Goal: Find specific page/section: Find specific page/section

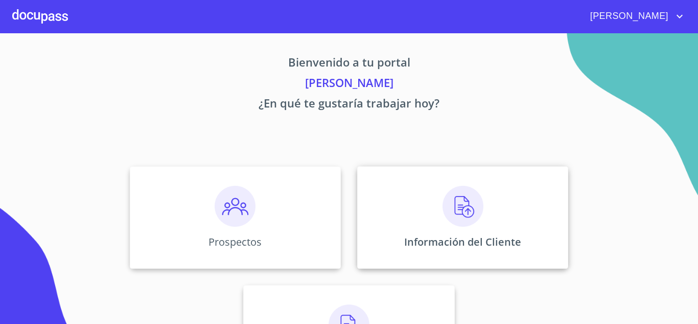
click at [458, 206] on img at bounding box center [463, 206] width 41 height 41
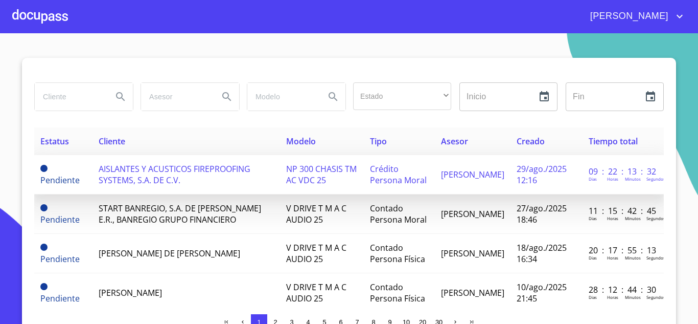
click at [176, 172] on span "AISLANTES Y ACUSTICOS FIREPROOFING SYSTEMS, S.A. DE C.V." at bounding box center [175, 174] width 152 height 22
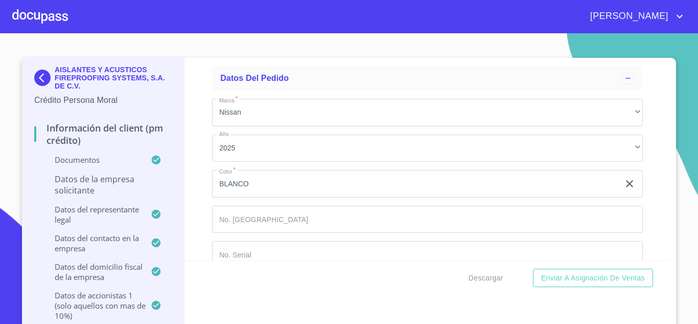
scroll to position [11714, 0]
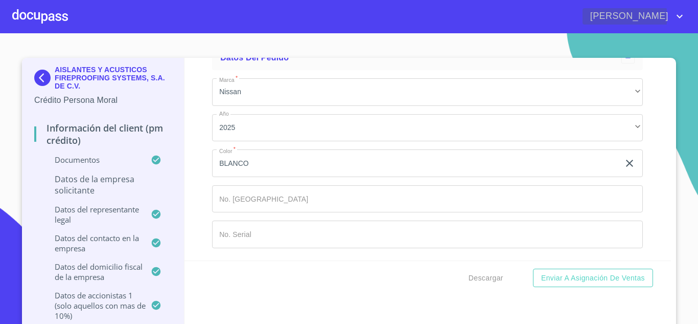
click at [678, 16] on icon "account of current user" at bounding box center [680, 17] width 6 height 4
click at [676, 21] on li "Salir" at bounding box center [669, 21] width 33 height 18
